Goal: Navigation & Orientation: Find specific page/section

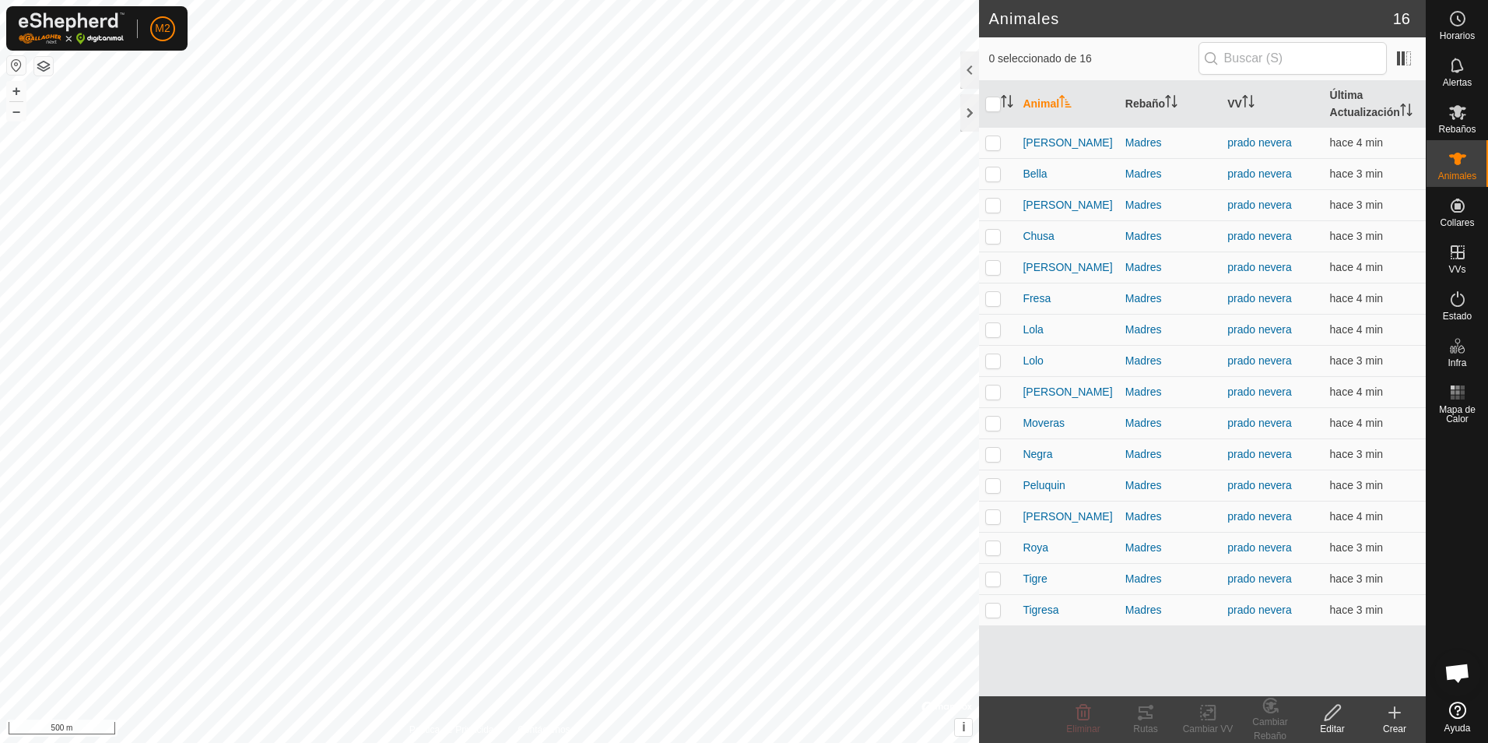
click at [18, 65] on button "button" at bounding box center [16, 65] width 19 height 19
checkbox input "true"
click at [539, 265] on div "Bella 2952334483 Madres prado nevera + – ⇧ i © Mapbox , © OpenStreetMap , Impro…" at bounding box center [489, 371] width 979 height 743
checkbox input "true"
click at [560, 248] on div "Roya 1754636380 Madres prado nevera + – ⇧ i © Mapbox , © OpenStreetMap , Improv…" at bounding box center [489, 371] width 979 height 743
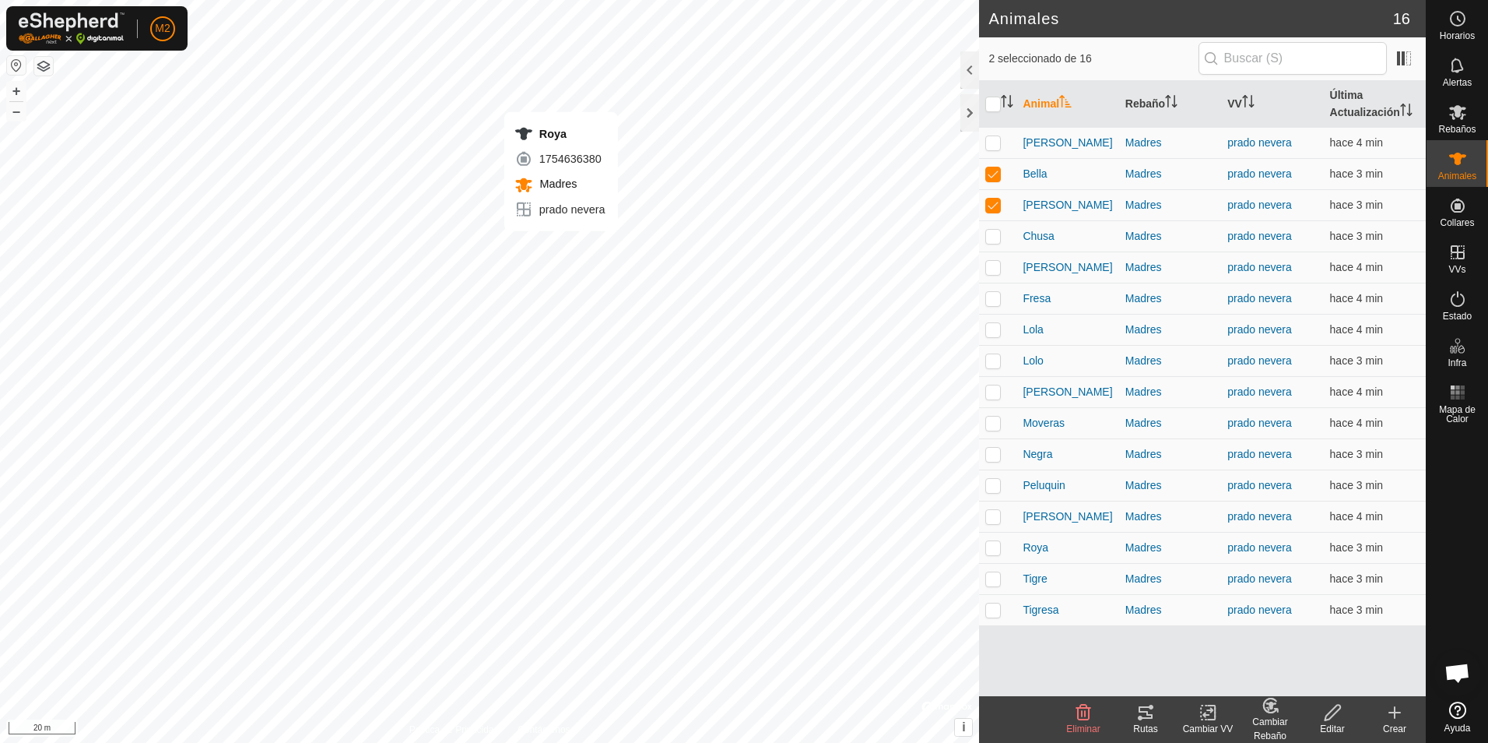
checkbox input "true"
click at [581, 237] on div "Dora 3841936620 Madres prado nevera + – ⇧ i © Mapbox , © OpenStreetMap , Improv…" at bounding box center [489, 371] width 979 height 743
checkbox input "true"
click at [564, 234] on div "Mora 1405873467 Madres prado nevera + – ⇧ i © Mapbox , © OpenStreetMap , Improv…" at bounding box center [489, 371] width 979 height 743
checkbox input "true"
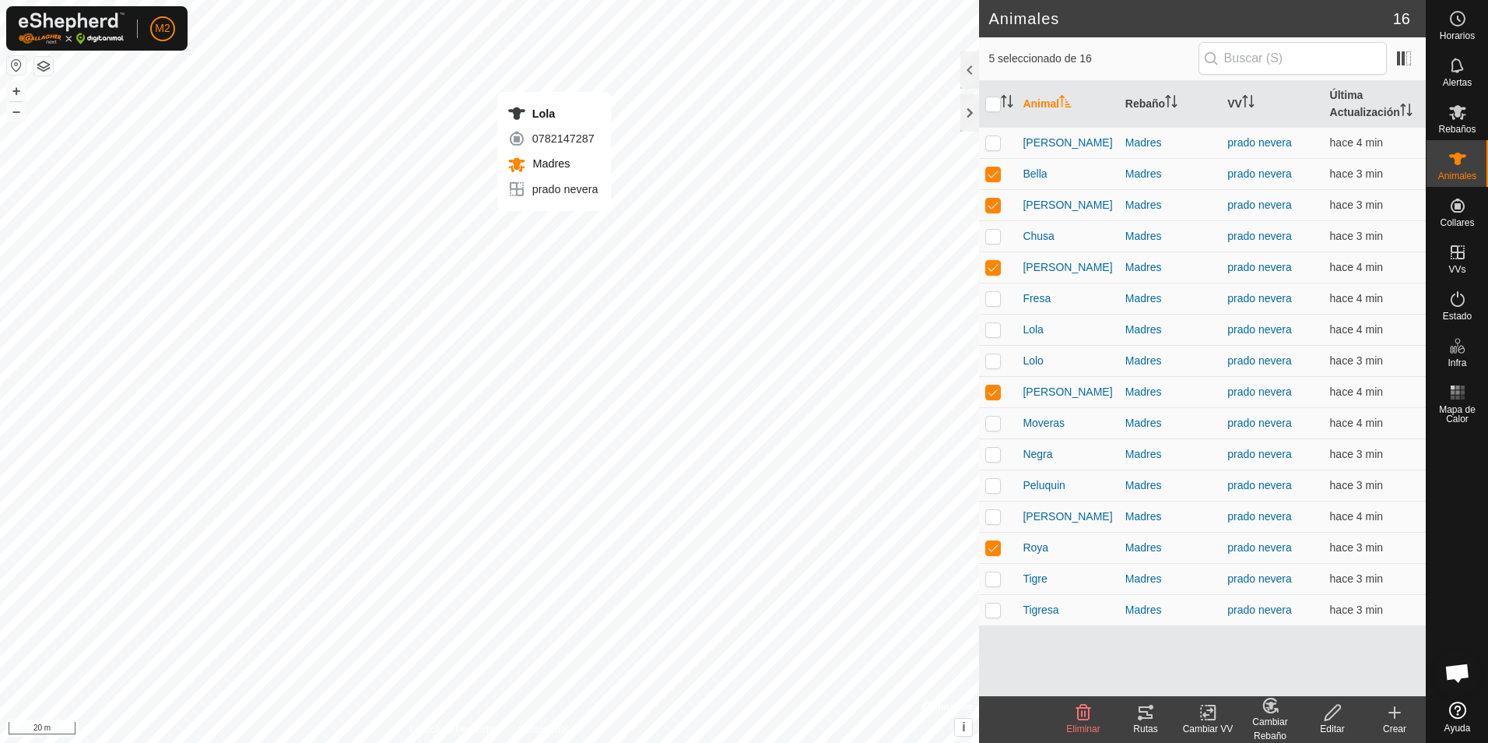
click at [554, 227] on div "Lola 0782147287 Madres prado nevera + – ⇧ i © Mapbox , © OpenStreetMap , Improv…" at bounding box center [489, 371] width 979 height 743
checkbox input "true"
click at [551, 213] on div "Fresa 1613913867 Madres prado nevera + – ⇧ i © Mapbox , © OpenStreetMap , Impro…" at bounding box center [489, 371] width 979 height 743
checkbox input "true"
click at [569, 210] on div "Rizo 2068202513 Madres prado nevera + – ⇧ i © Mapbox , © OpenStreetMap , Improv…" at bounding box center [489, 371] width 979 height 743
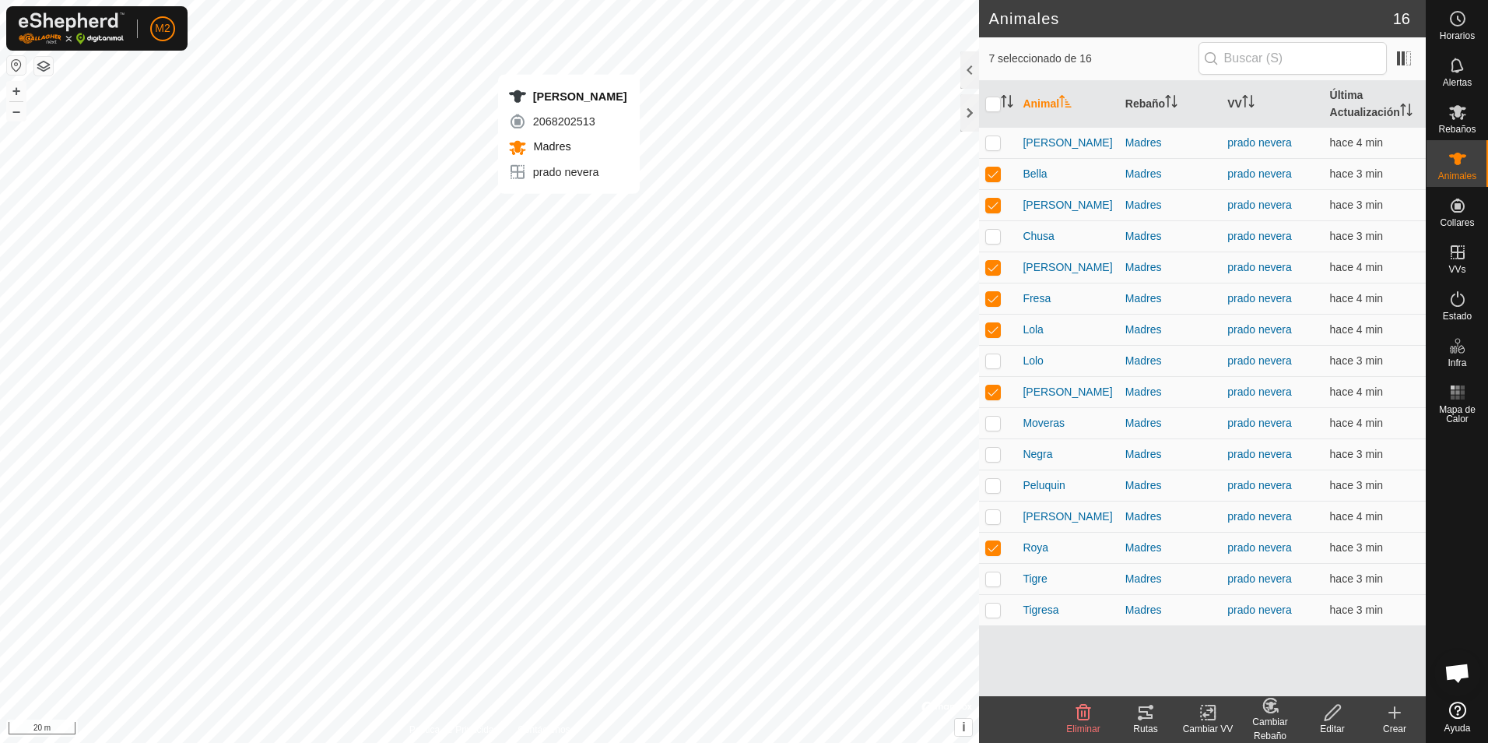
checkbox input "true"
click at [579, 195] on div "Alba 3725063124 Madres prado nevera + – ⇧ i © Mapbox , © OpenStreetMap , Improv…" at bounding box center [489, 371] width 979 height 743
checkbox input "true"
click at [1155, 715] on tracks-svg-icon at bounding box center [1146, 712] width 62 height 19
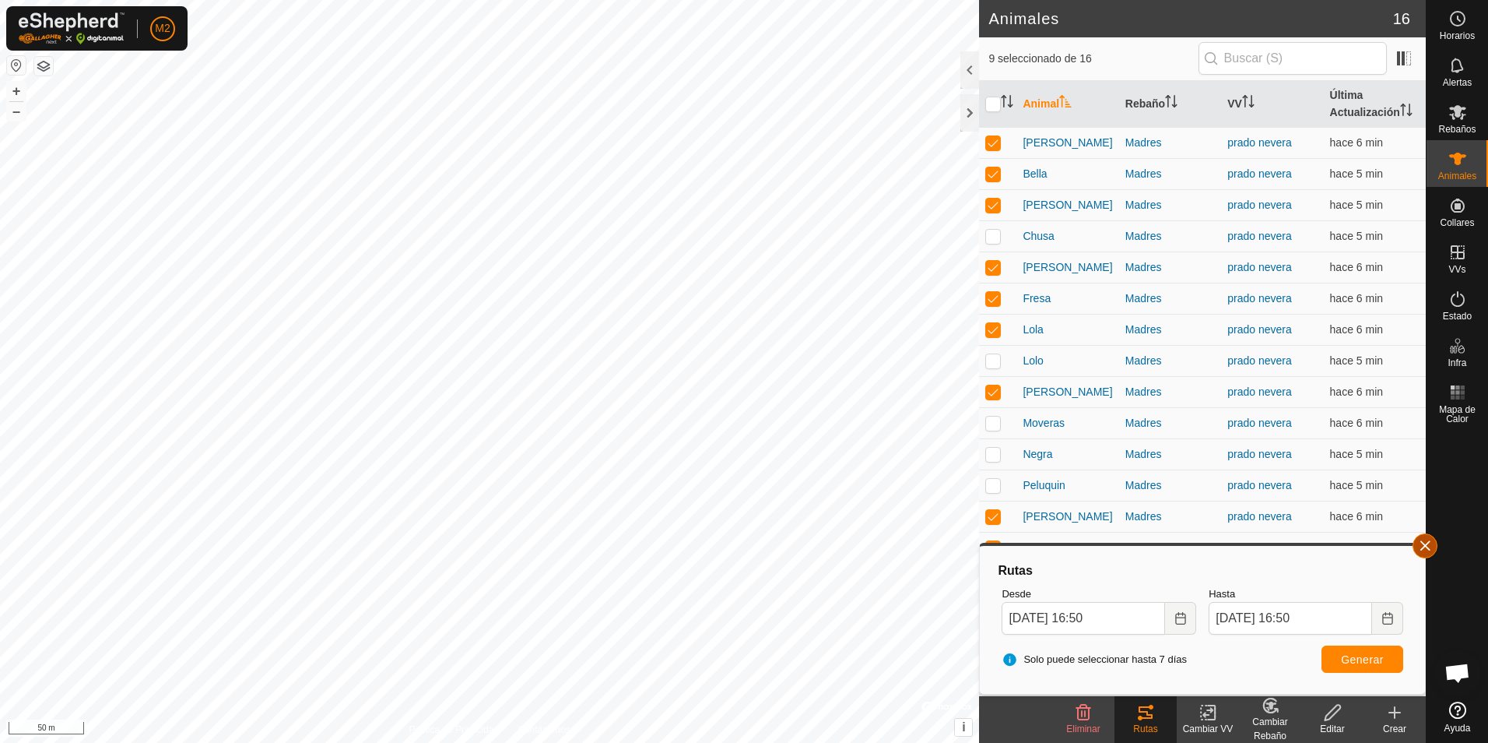
click at [1427, 543] on button "button" at bounding box center [1425, 545] width 25 height 25
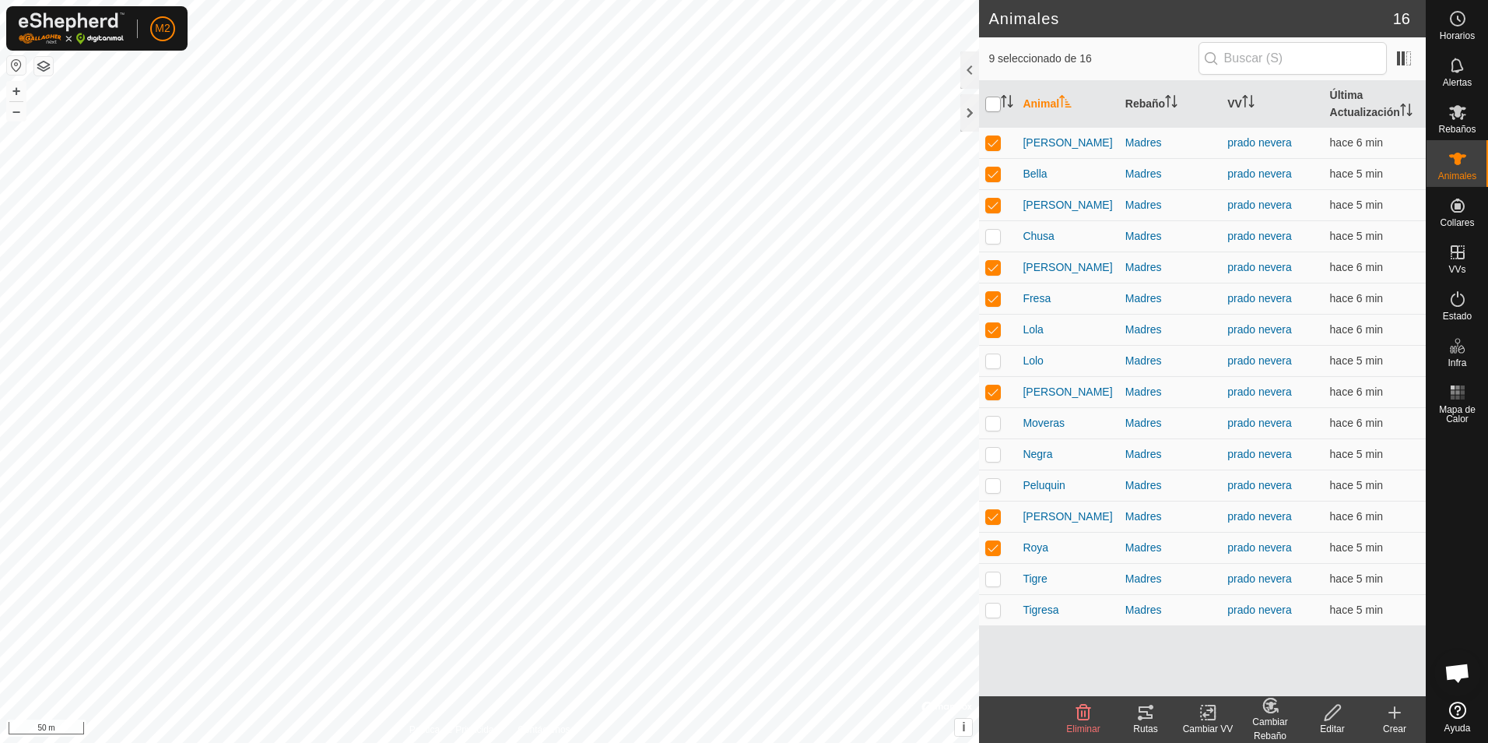
click at [996, 107] on input "checkbox" at bounding box center [993, 105] width 16 height 16
checkbox input "true"
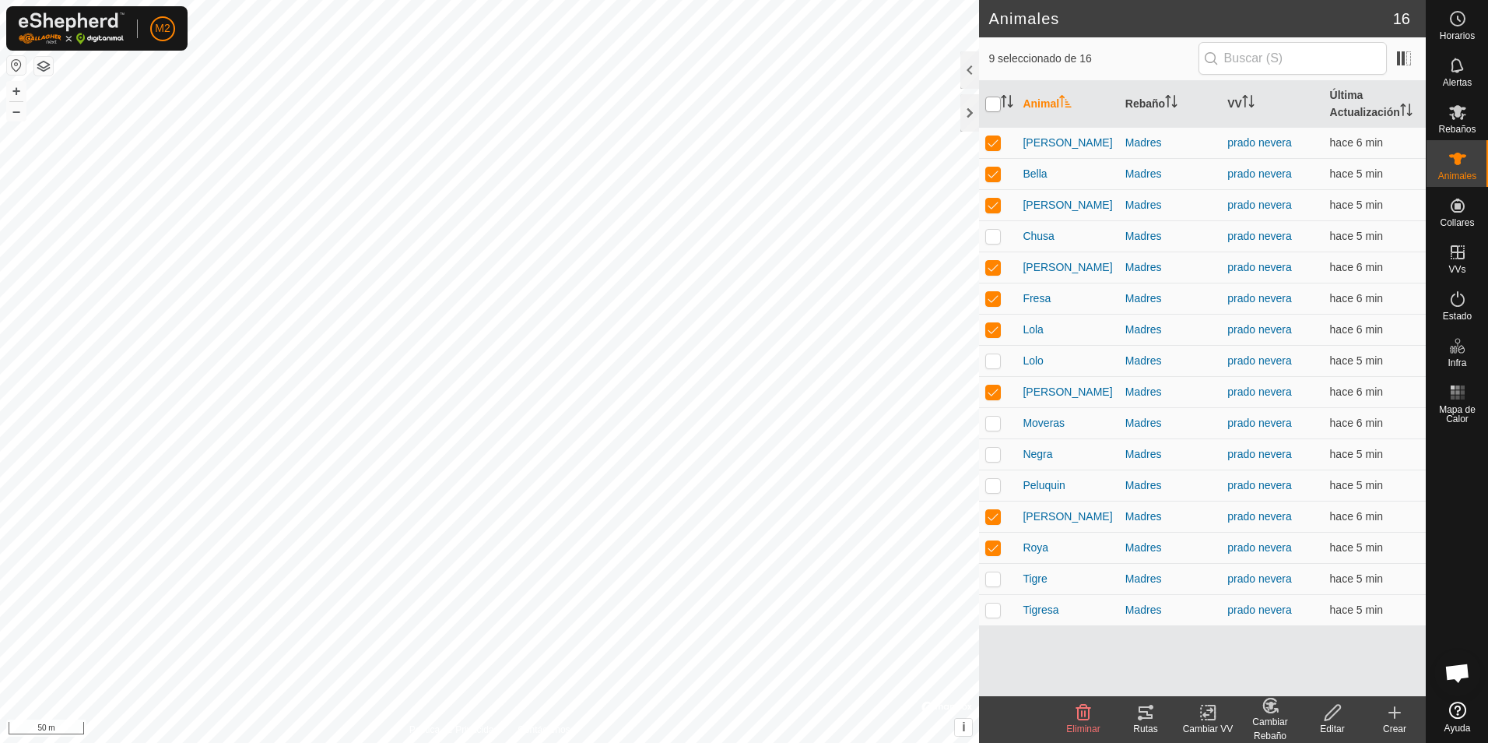
checkbox input "true"
click at [996, 107] on input "checkbox" at bounding box center [993, 105] width 16 height 16
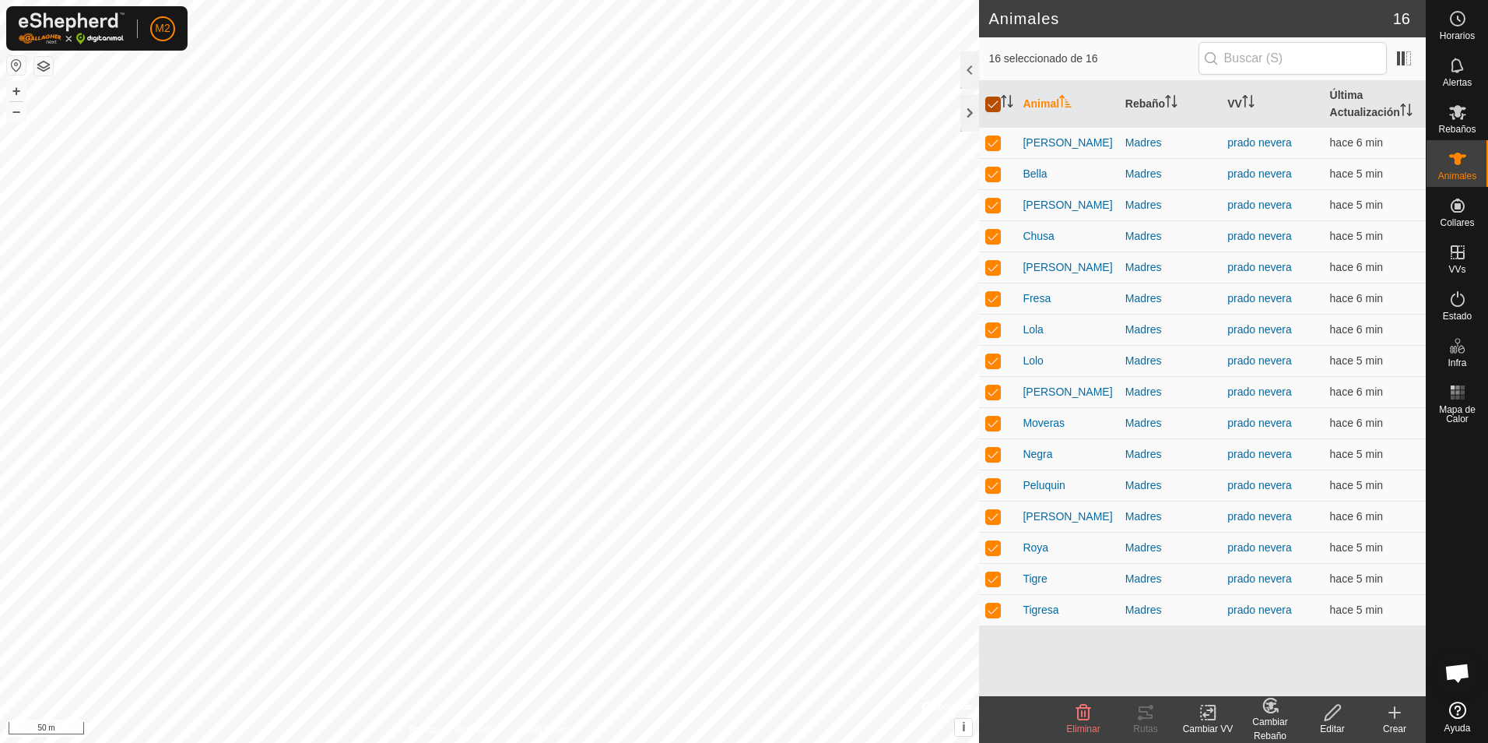
checkbox input "false"
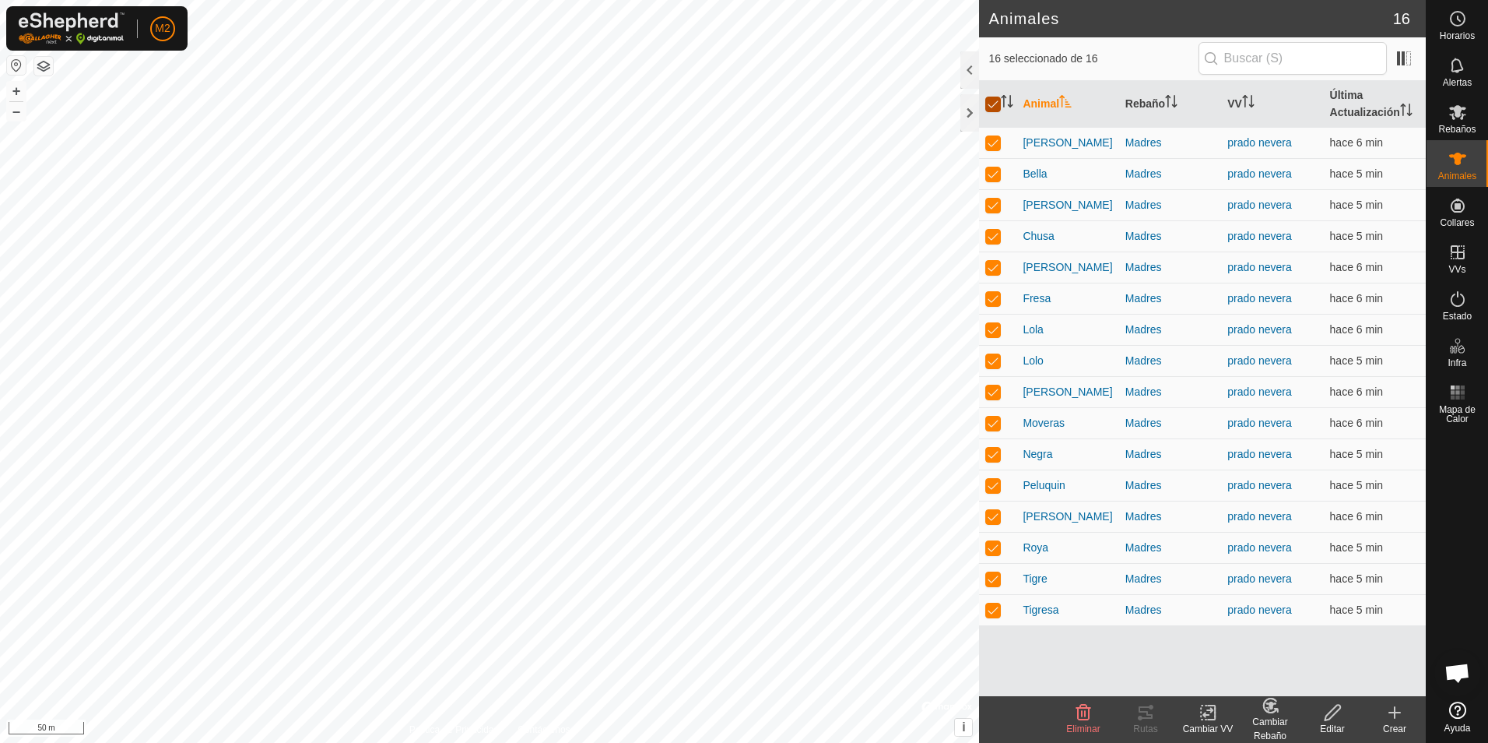
checkbox input "false"
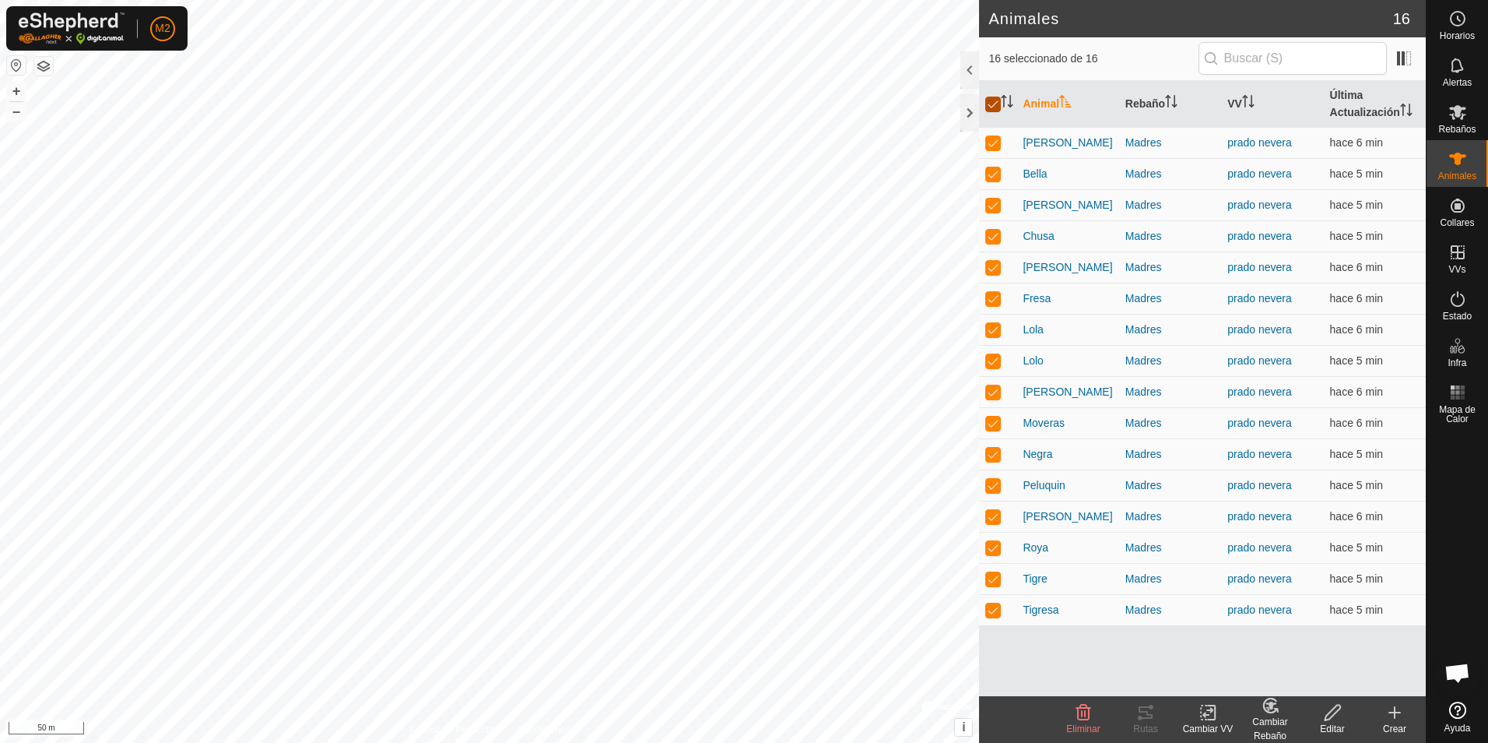
checkbox input "false"
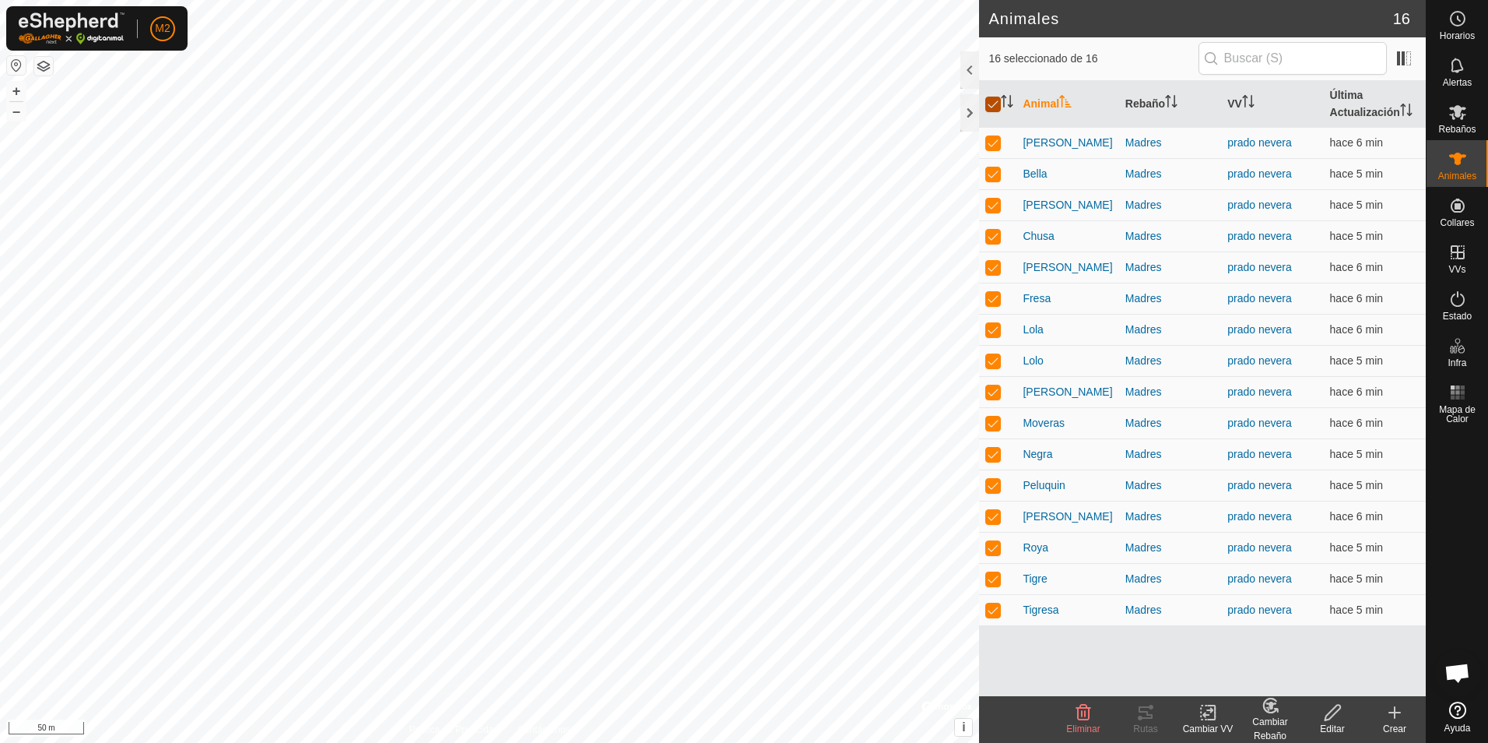
checkbox input "false"
